Goal: Task Accomplishment & Management: Use online tool/utility

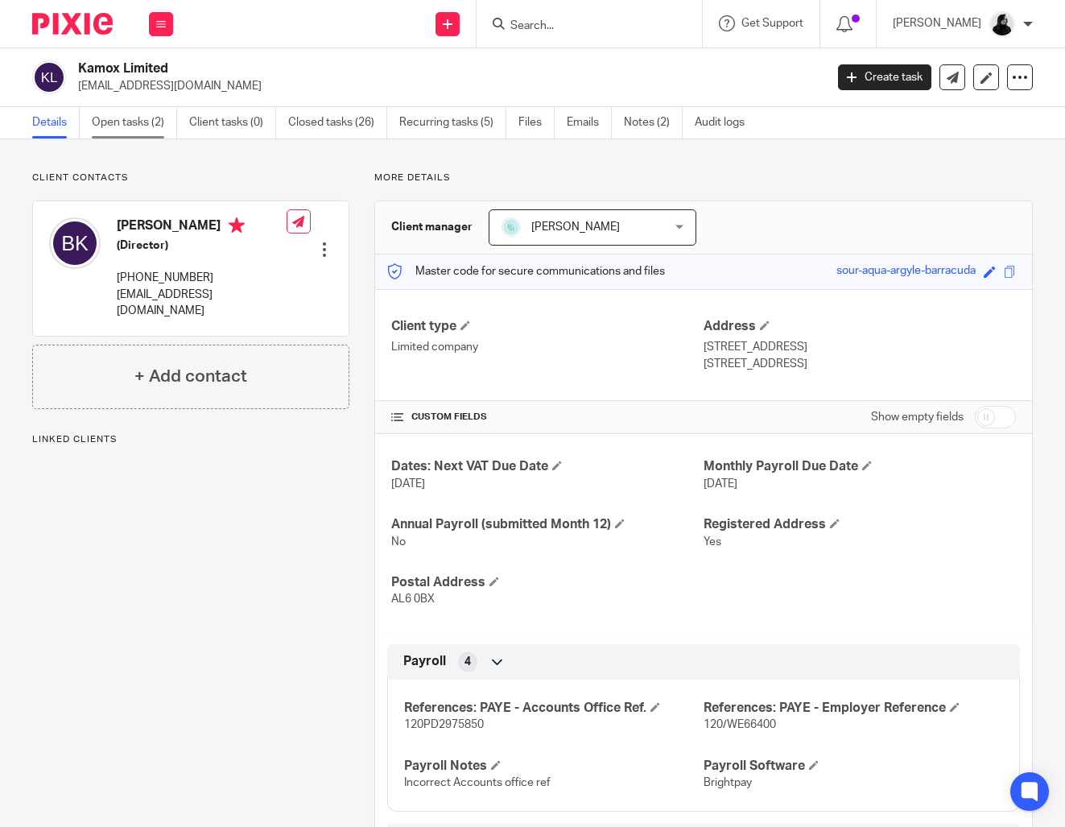
click at [149, 131] on link "Open tasks (2)" at bounding box center [134, 122] width 85 height 31
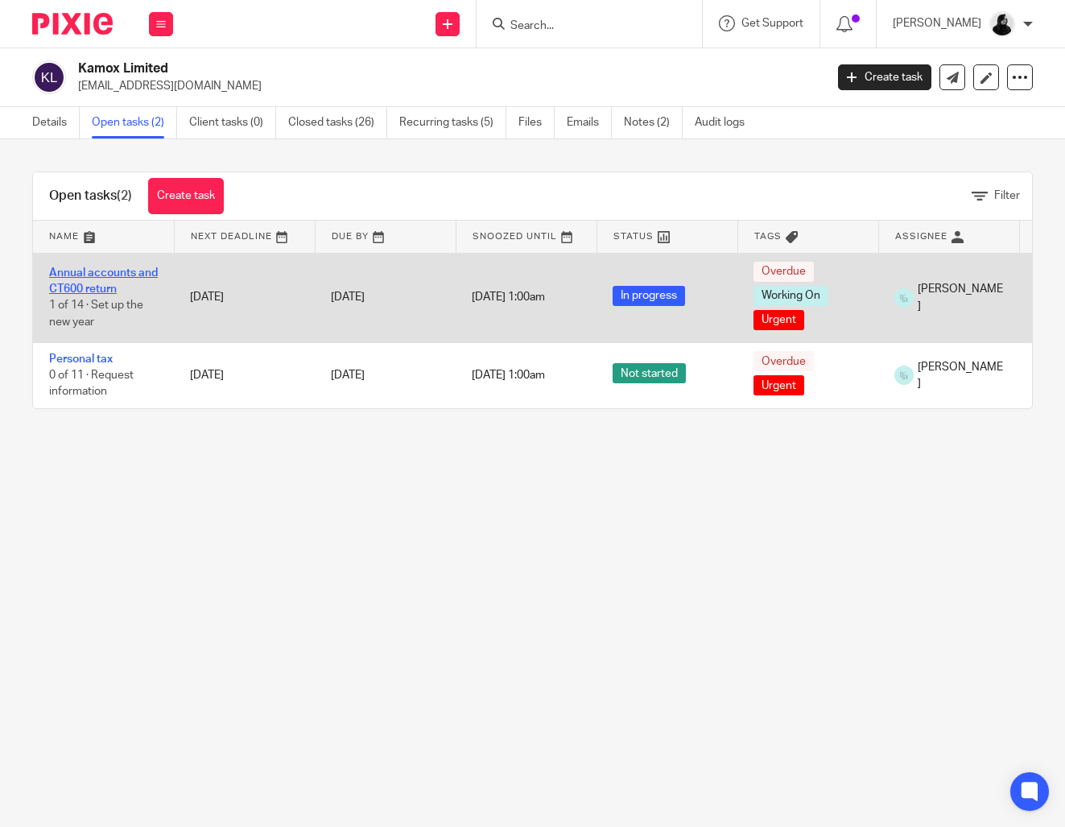
click at [100, 289] on link "Annual accounts and CT600 return" at bounding box center [103, 280] width 109 height 27
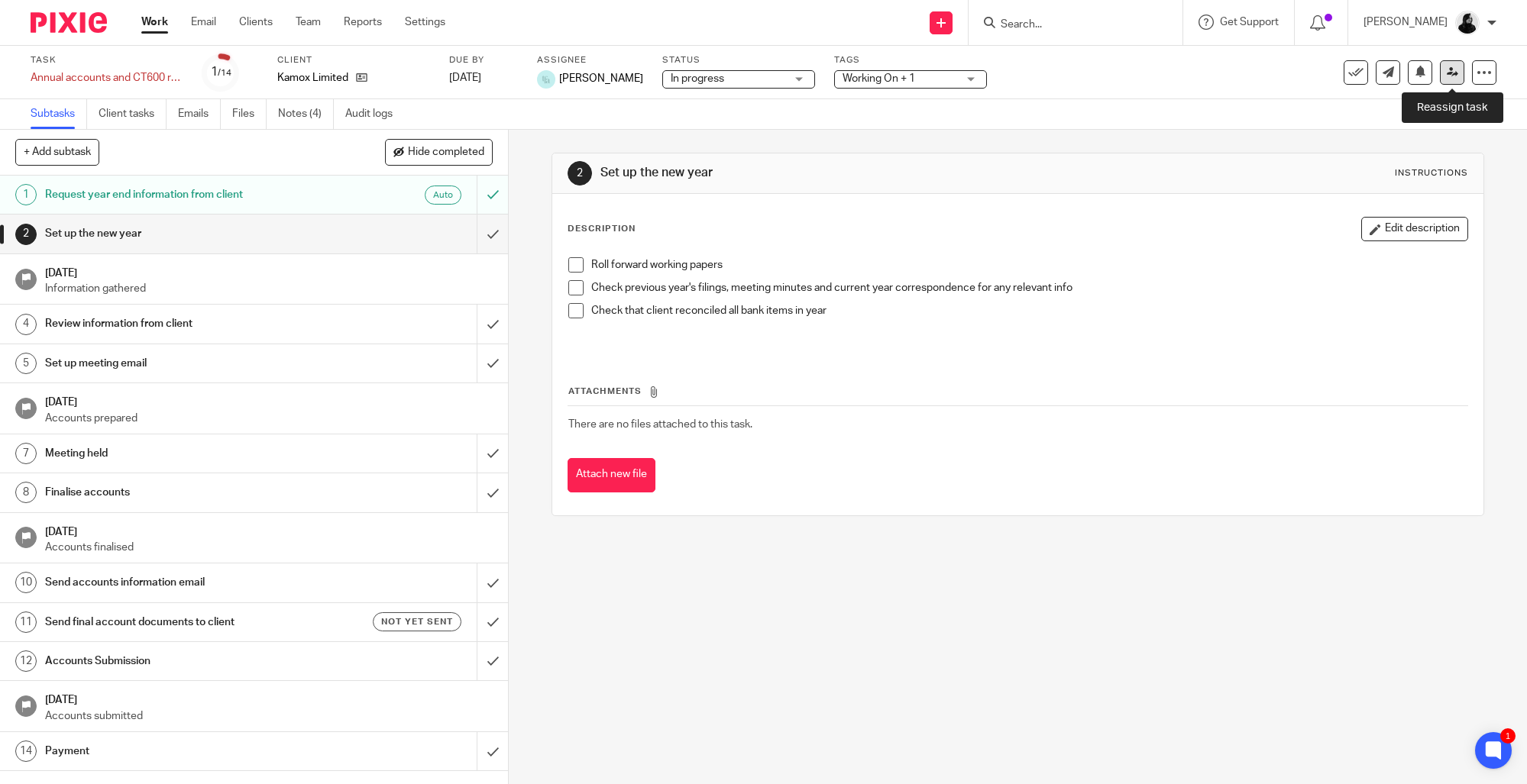
click at [1010, 82] on link at bounding box center [1452, 73] width 25 height 25
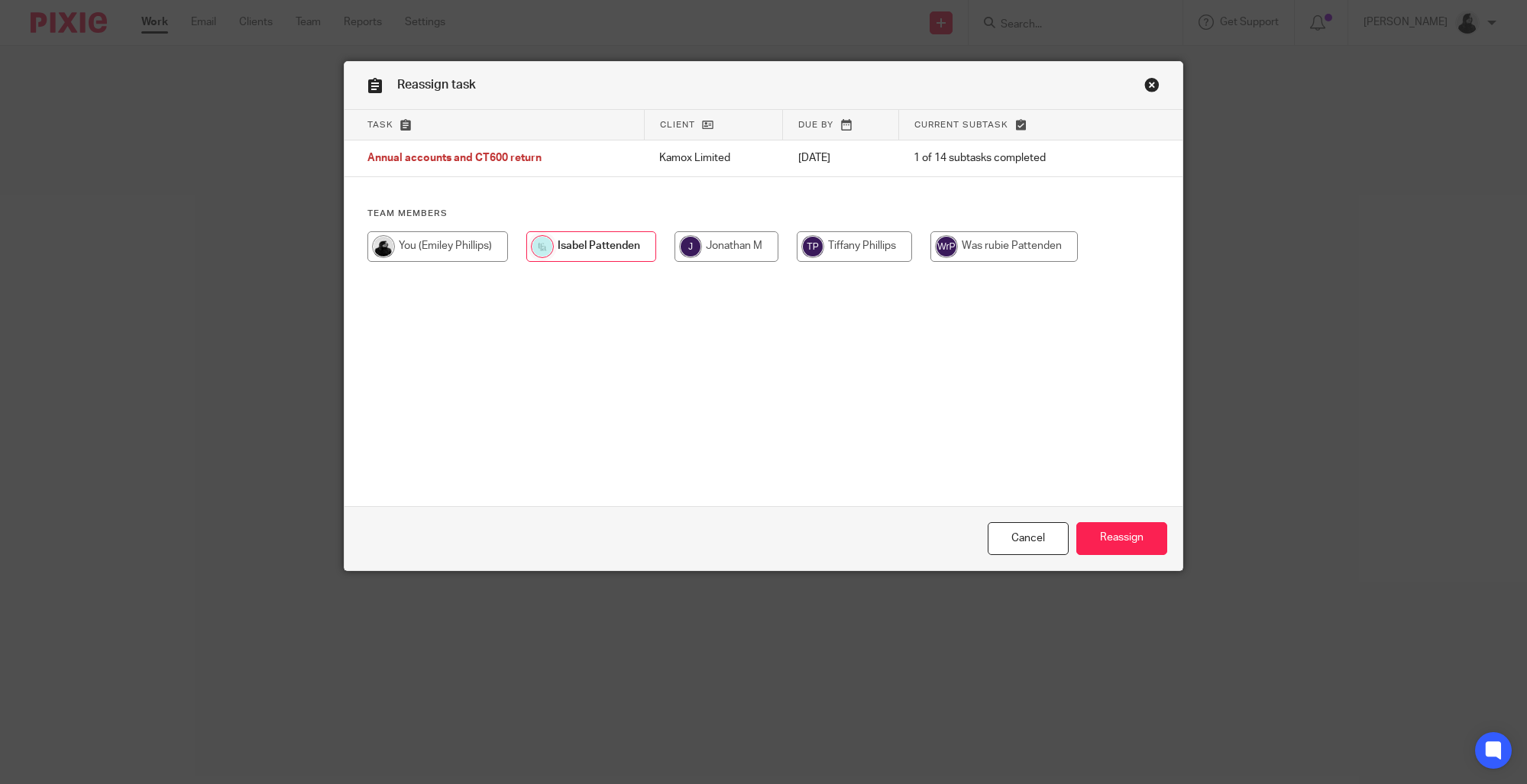
click at [782, 246] on div at bounding box center [763, 254] width 792 height 46
click at [725, 243] on input "radio" at bounding box center [727, 246] width 104 height 30
radio input "true"
click at [1138, 532] on input "Reassign" at bounding box center [1122, 538] width 91 height 33
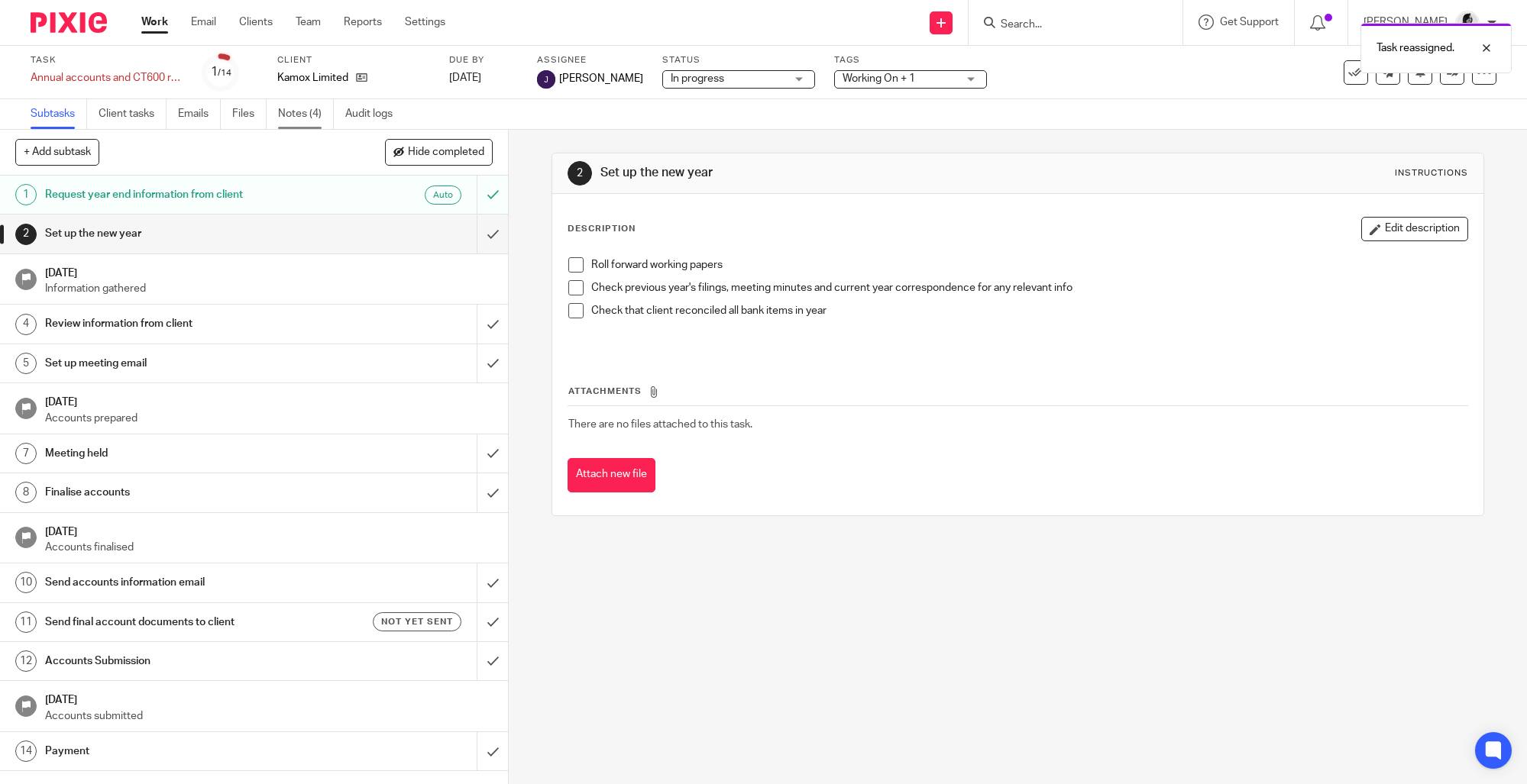
click at [315, 119] on link "Notes (4)" at bounding box center [305, 114] width 56 height 29
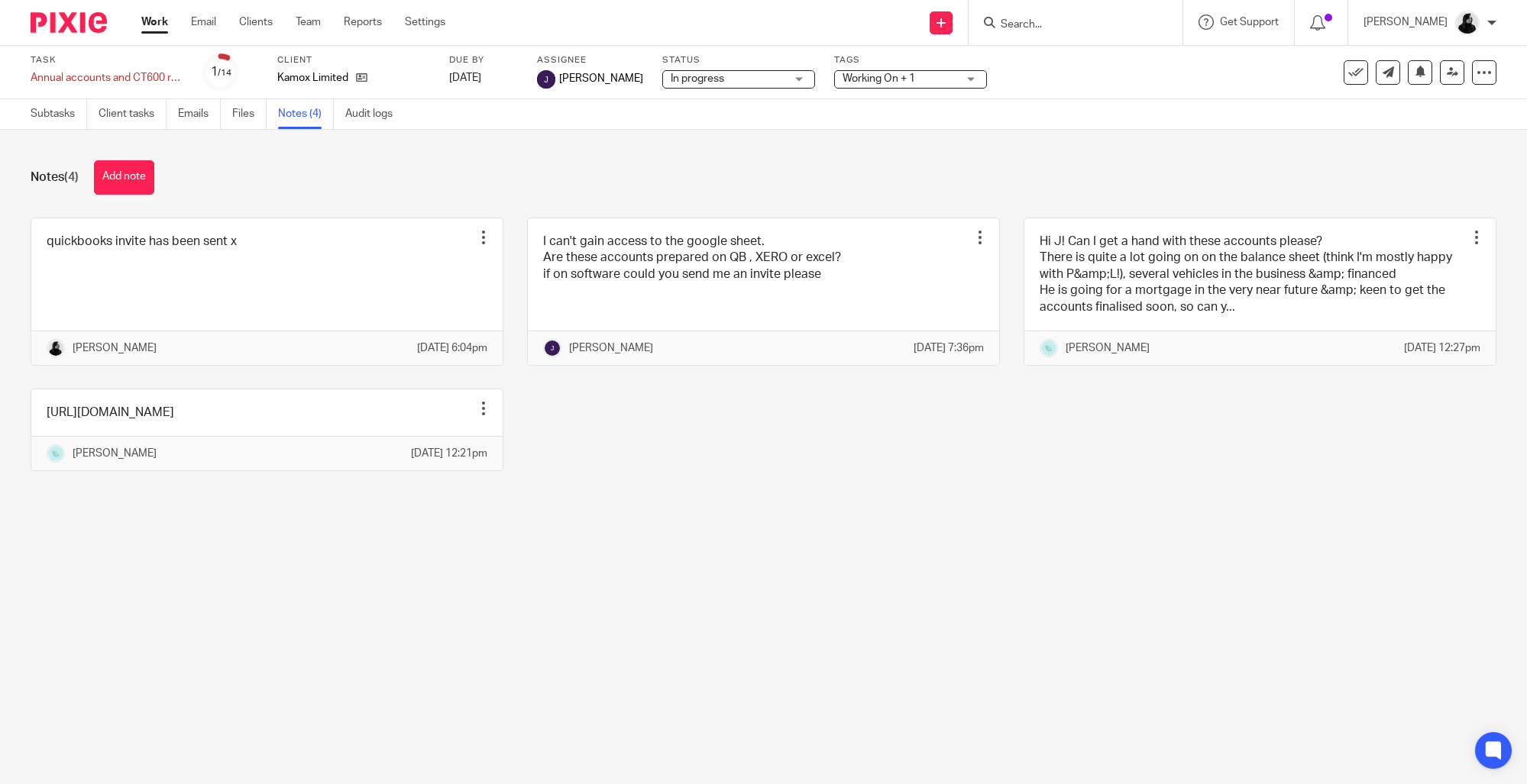
click at [133, 172] on button "Add note" at bounding box center [124, 177] width 61 height 34
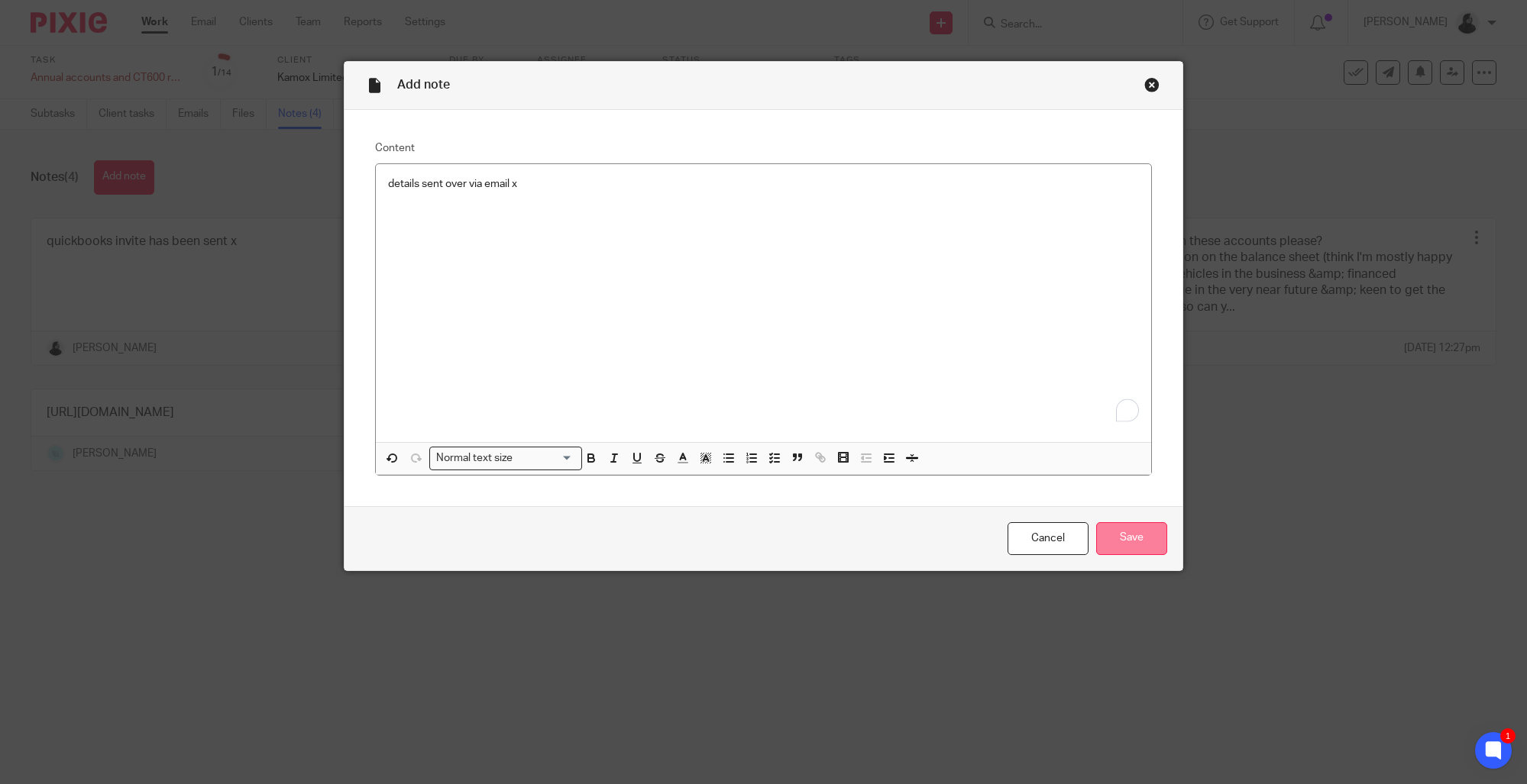
drag, startPoint x: 1115, startPoint y: 538, endPoint x: 1106, endPoint y: 534, distance: 9.8
click at [1115, 538] on input "Save" at bounding box center [1131, 538] width 71 height 33
